Goal: Task Accomplishment & Management: Use online tool/utility

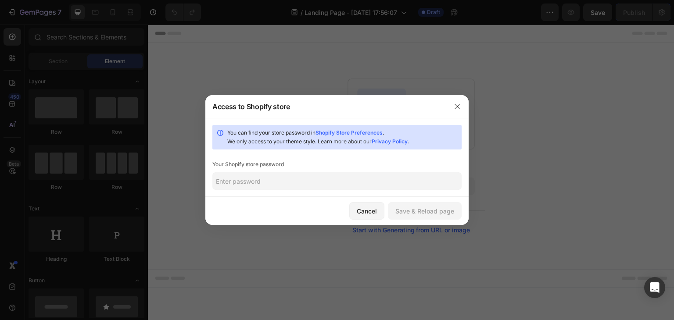
click at [379, 134] on link "Shopify Store Preferences" at bounding box center [349, 132] width 67 height 7
click at [460, 111] on button "button" at bounding box center [457, 107] width 14 height 14
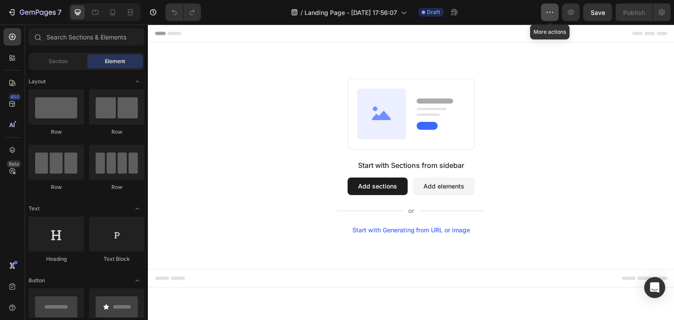
click at [544, 12] on button "button" at bounding box center [550, 13] width 18 height 18
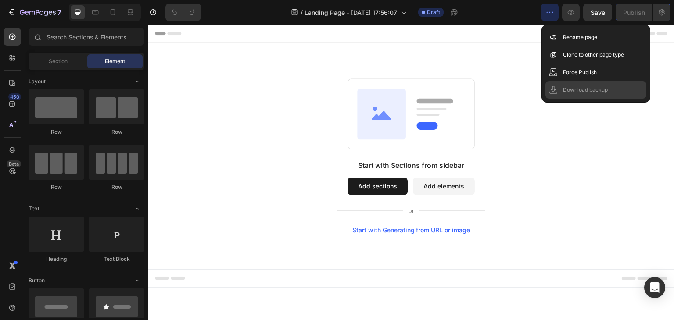
click at [598, 91] on p "Download backup" at bounding box center [585, 90] width 45 height 9
click at [230, 107] on div "Start with Sections from sidebar Add sections Add elements Start with Generatin…" at bounding box center [411, 155] width 463 height 155
click at [68, 62] on div "Section" at bounding box center [57, 61] width 55 height 14
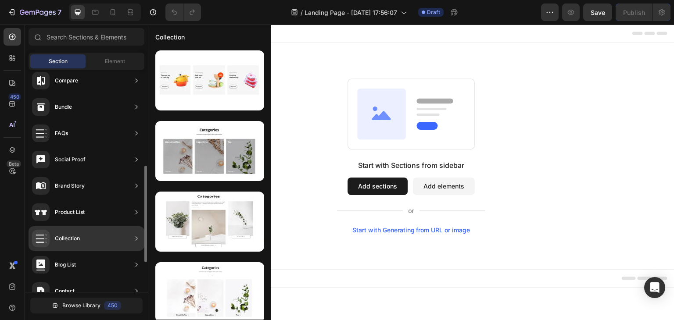
scroll to position [287, 0]
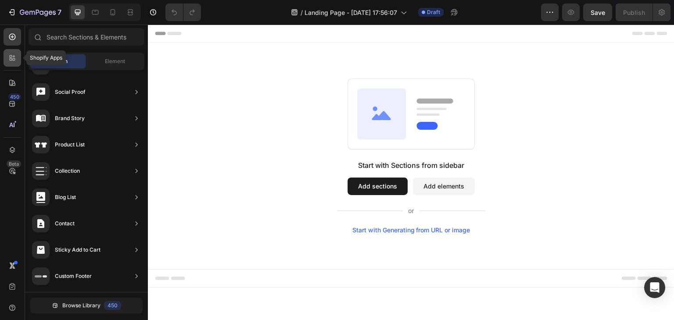
click at [12, 61] on icon at bounding box center [12, 58] width 9 height 9
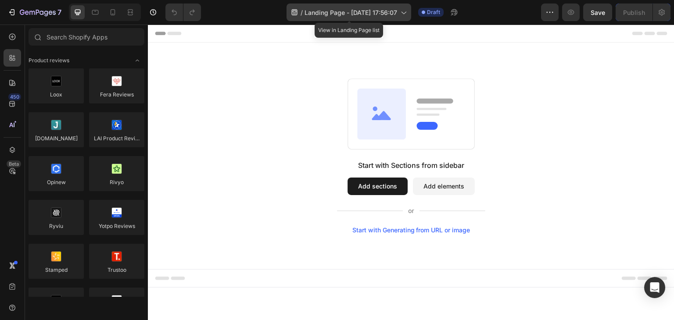
click at [363, 16] on span "Landing Page - Aug 27, 17:56:07" at bounding box center [351, 12] width 93 height 9
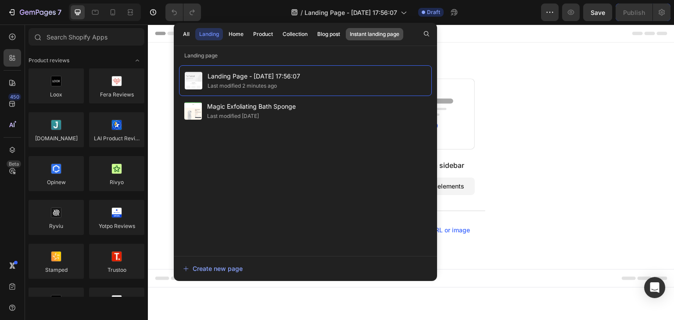
click at [378, 34] on div "Instant landing page" at bounding box center [375, 34] width 50 height 8
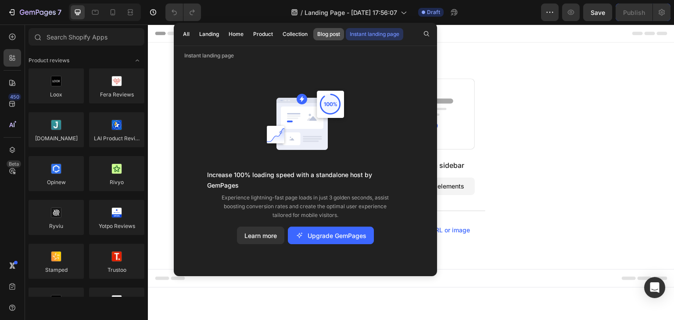
click at [321, 35] on div "Blog post" at bounding box center [328, 34] width 23 height 8
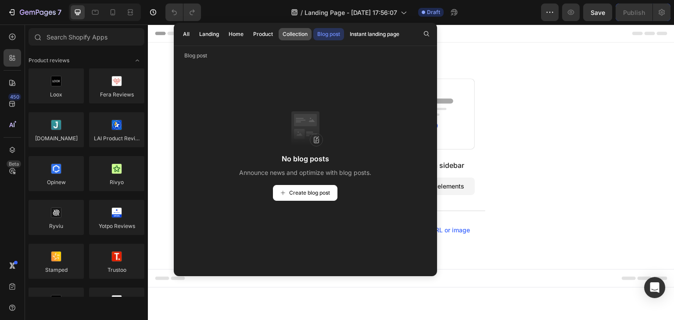
click at [283, 32] on div "Collection" at bounding box center [295, 34] width 25 height 8
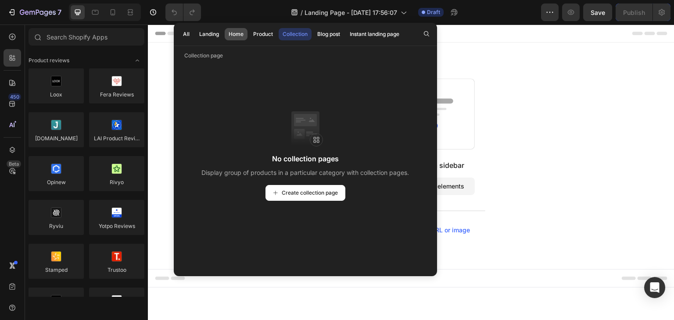
click at [249, 30] on button "Home" at bounding box center [263, 34] width 28 height 12
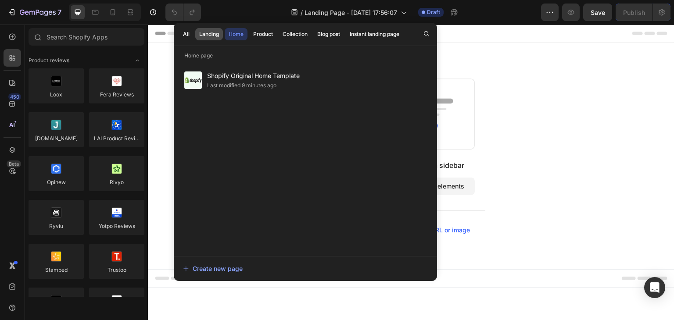
click at [207, 30] on div "Landing" at bounding box center [209, 34] width 20 height 8
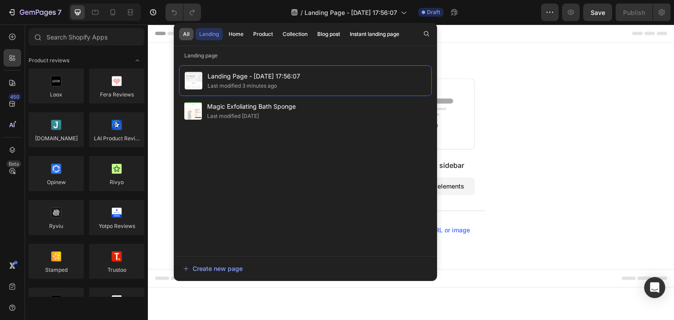
click at [185, 33] on div "All" at bounding box center [186, 34] width 7 height 8
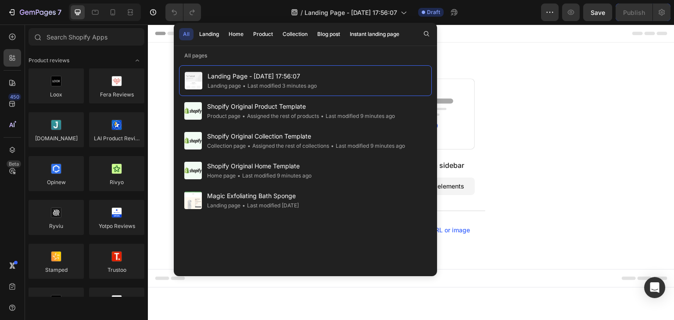
click at [509, 61] on div "Start with Sections from sidebar Add sections Add elements Start with Generatin…" at bounding box center [411, 155] width 527 height 227
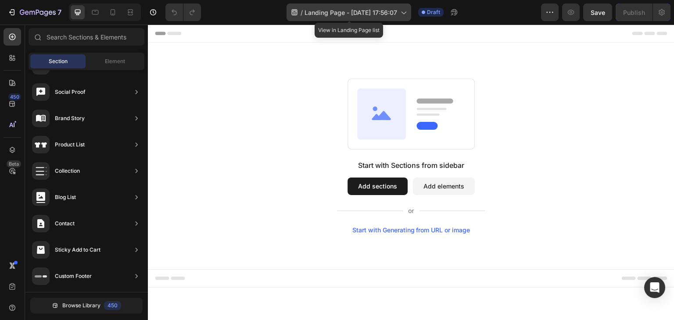
click at [400, 14] on icon at bounding box center [403, 12] width 9 height 9
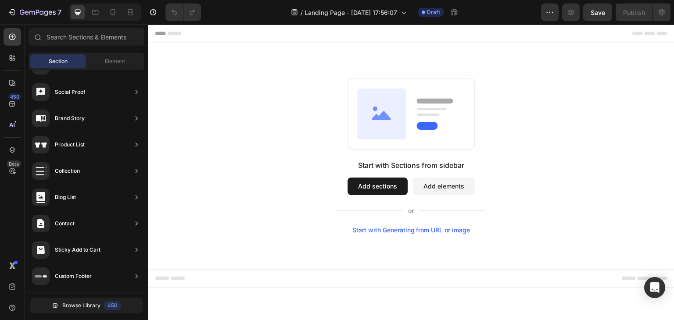
click at [497, 65] on div "Start with Sections from sidebar Add sections Add elements Start with Generatin…" at bounding box center [411, 155] width 527 height 227
click at [551, 10] on icon "button" at bounding box center [550, 12] width 9 height 9
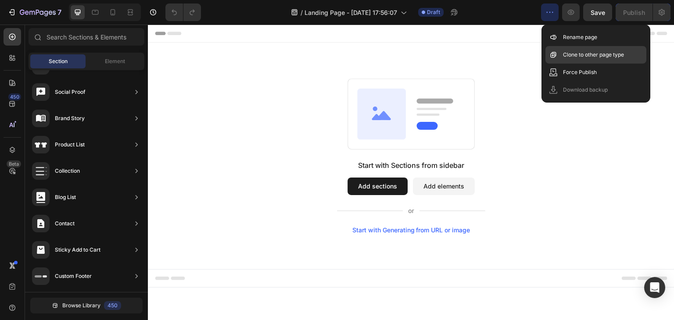
click at [584, 54] on p "Clone to other page type" at bounding box center [593, 54] width 61 height 9
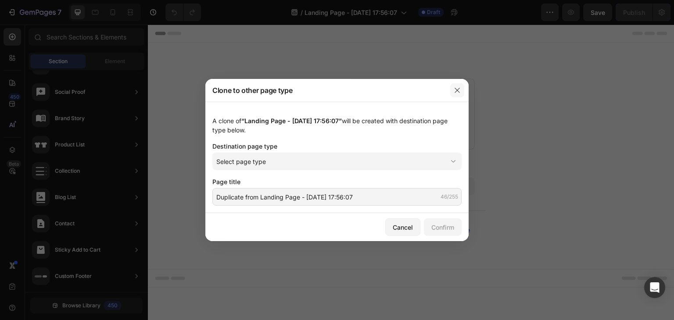
click at [462, 94] on button "button" at bounding box center [457, 90] width 14 height 14
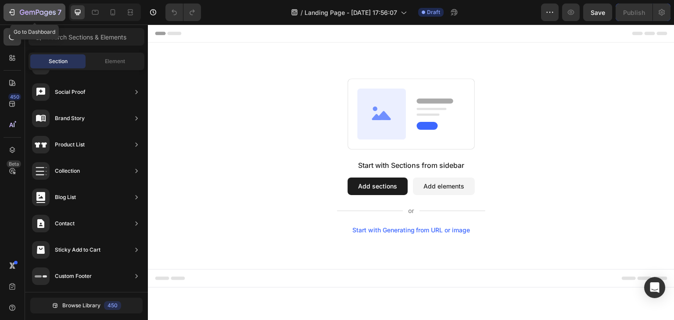
click at [21, 16] on icon "button" at bounding box center [38, 12] width 36 height 7
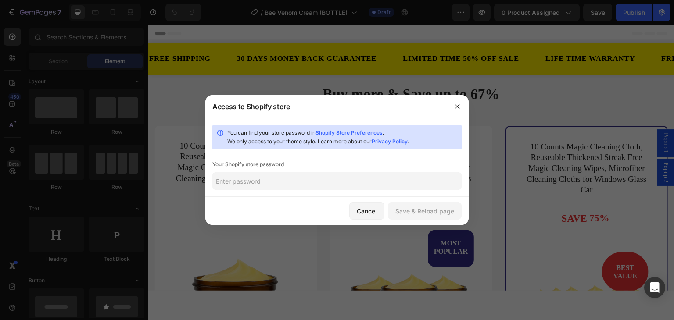
click at [296, 141] on div "You can find your store password in Shopify Store Preferences . We only access …" at bounding box center [342, 138] width 231 height 18
click at [457, 113] on button "button" at bounding box center [457, 107] width 14 height 14
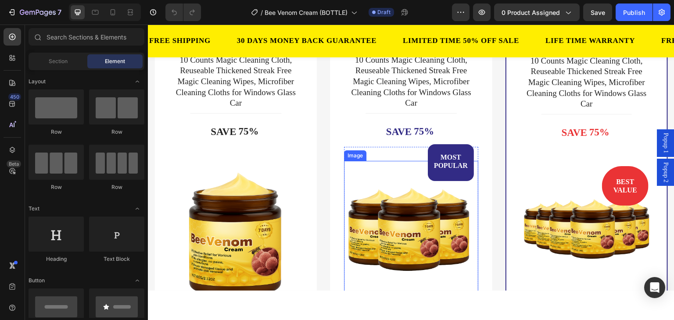
scroll to position [44, 0]
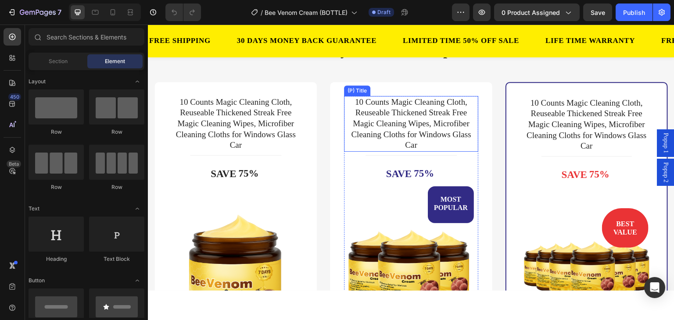
click at [411, 120] on h3 "10 Counts Magic Cleaning Cloth, Reuseable Thickened Streak Free Magic Cleaning …" at bounding box center [411, 124] width 134 height 56
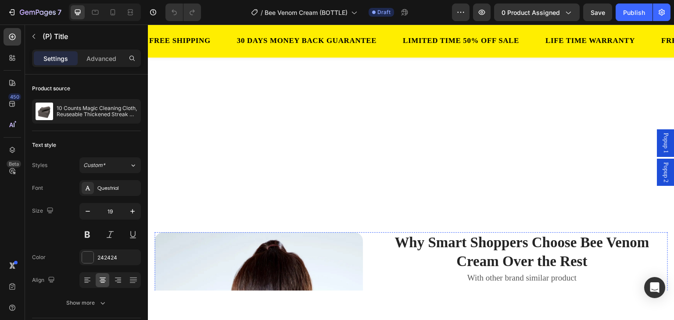
scroll to position [1536, 0]
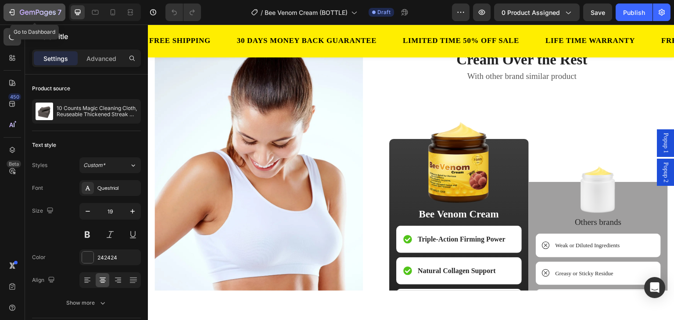
click at [27, 17] on div "7" at bounding box center [41, 12] width 42 height 11
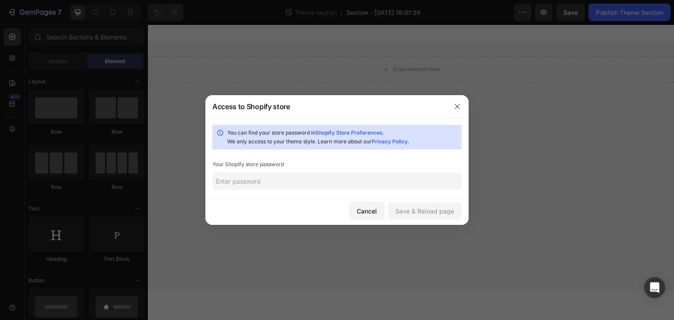
click at [369, 185] on input "text" at bounding box center [336, 181] width 249 height 18
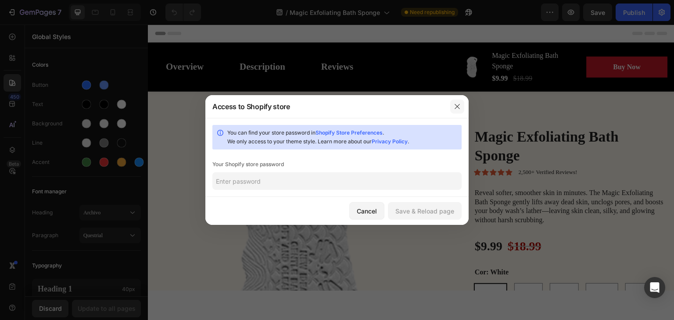
click at [457, 108] on icon "button" at bounding box center [457, 106] width 7 height 7
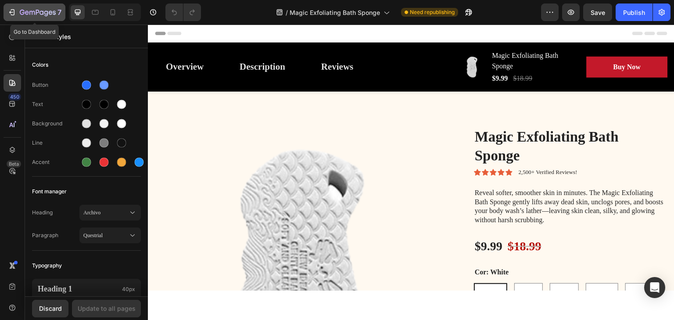
click at [7, 18] on button "7" at bounding box center [35, 13] width 62 height 18
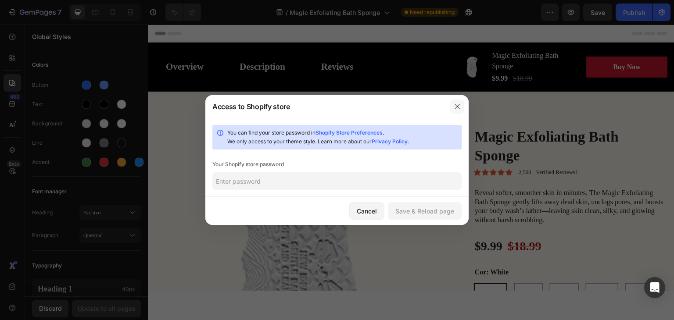
click at [455, 110] on button "button" at bounding box center [457, 107] width 14 height 14
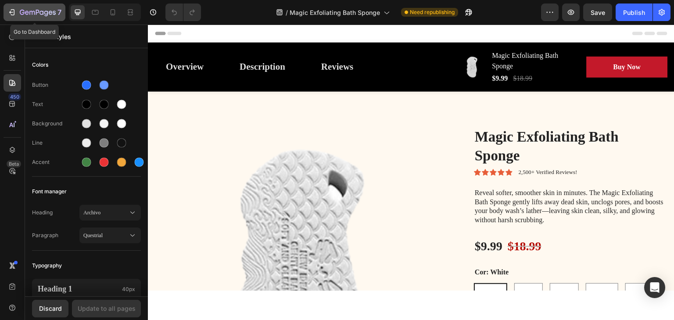
click at [18, 12] on div "7" at bounding box center [34, 12] width 54 height 11
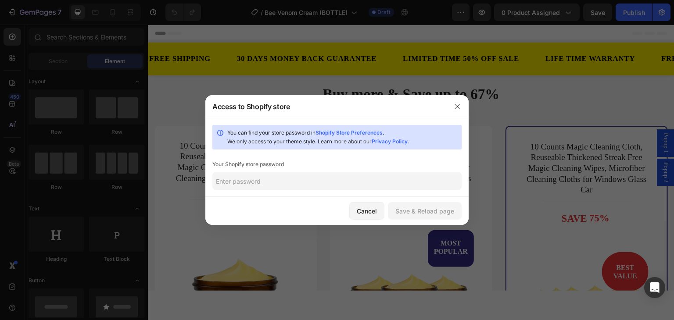
click at [333, 142] on div "You can find your store password in Shopify Store Preferences . We only access …" at bounding box center [342, 138] width 231 height 18
click at [306, 139] on div "You can find your store password in Shopify Store Preferences . We only access …" at bounding box center [342, 138] width 231 height 18
click at [293, 131] on div "You can find your store password in Shopify Store Preferences . We only access …" at bounding box center [342, 138] width 231 height 18
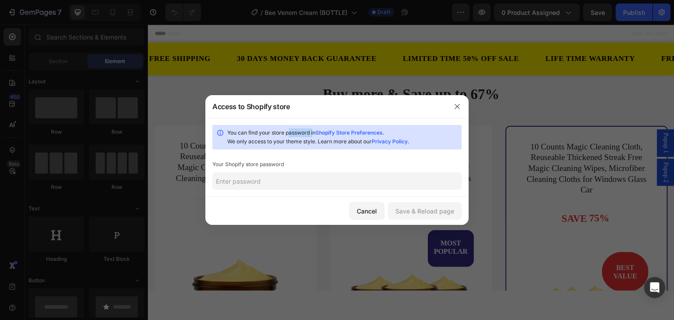
click at [293, 131] on div "You can find your store password in Shopify Store Preferences . We only access …" at bounding box center [342, 138] width 231 height 18
click at [269, 130] on div "You can find your store password in Shopify Store Preferences . We only access …" at bounding box center [342, 138] width 231 height 18
drag, startPoint x: 343, startPoint y: 189, endPoint x: 342, endPoint y: 178, distance: 11.0
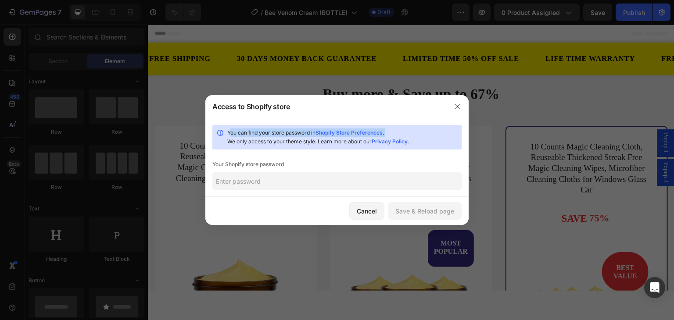
click at [342, 188] on input "text" at bounding box center [336, 181] width 249 height 18
paste input "raywho"
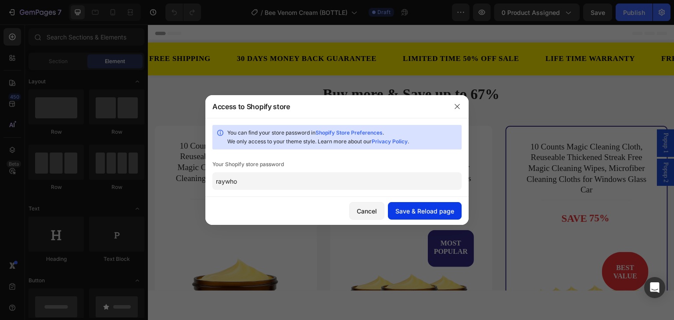
type input "raywho"
click at [418, 209] on div "Save & Reload page" at bounding box center [424, 211] width 59 height 9
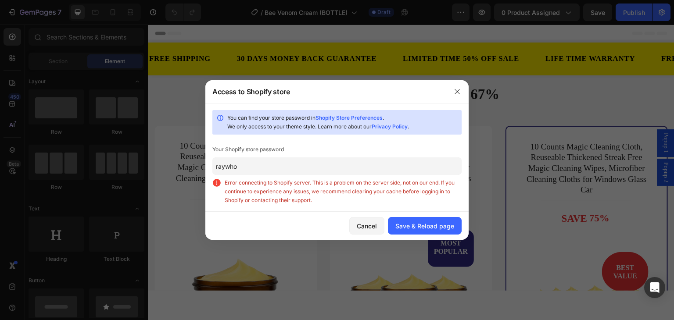
click at [334, 188] on span "Error connecting to Shopify server. This is a problem on the server side, not o…" at bounding box center [343, 192] width 237 height 26
drag, startPoint x: 459, startPoint y: 97, endPoint x: 399, endPoint y: 185, distance: 106.8
click at [408, 169] on div "Access to Shopify store You can find your store password in Shopify Store Prefe…" at bounding box center [336, 160] width 263 height 160
click at [397, 228] on div "Save & Reload page" at bounding box center [424, 226] width 59 height 9
click at [457, 93] on icon "button" at bounding box center [457, 91] width 7 height 7
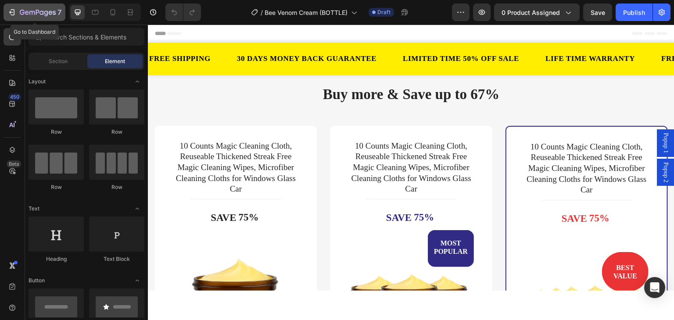
click at [14, 11] on icon "button" at bounding box center [13, 12] width 4 height 6
